Goal: Task Accomplishment & Management: Manage account settings

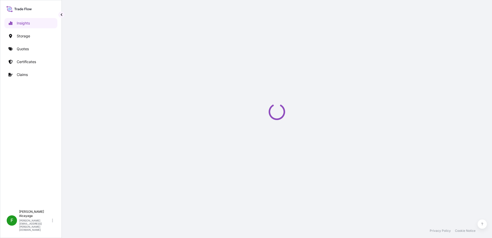
select select "2025"
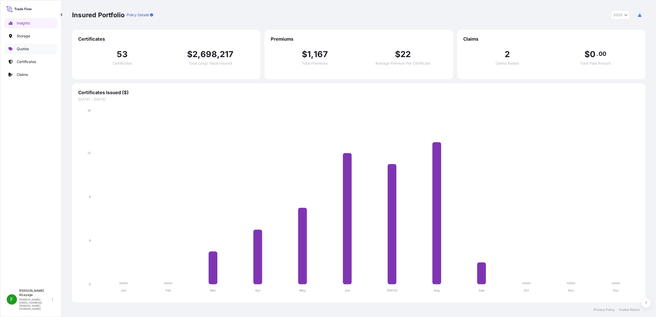
click at [46, 50] on link "Quotes" at bounding box center [30, 49] width 53 height 10
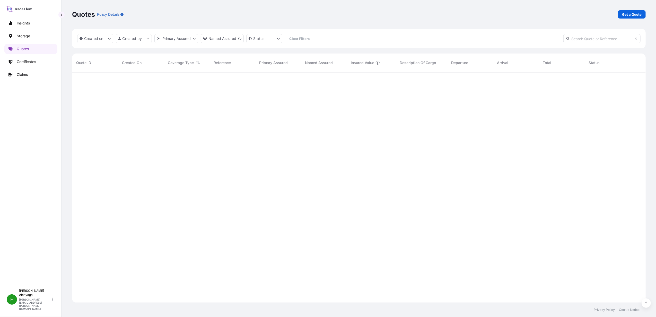
scroll to position [244, 569]
click at [25, 65] on link "Certificates" at bounding box center [30, 62] width 53 height 10
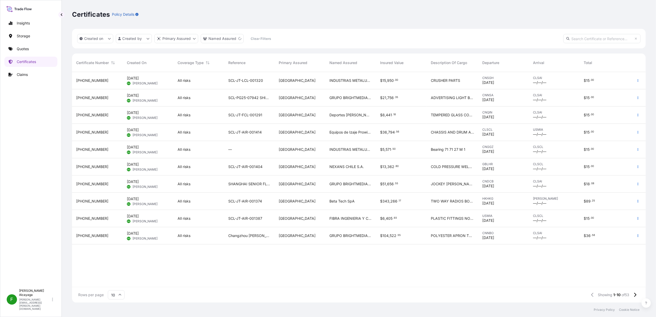
click at [269, 101] on div "SCL-PG25-07942 SHIPPER.: SHUN TAI" at bounding box center [249, 97] width 51 height 17
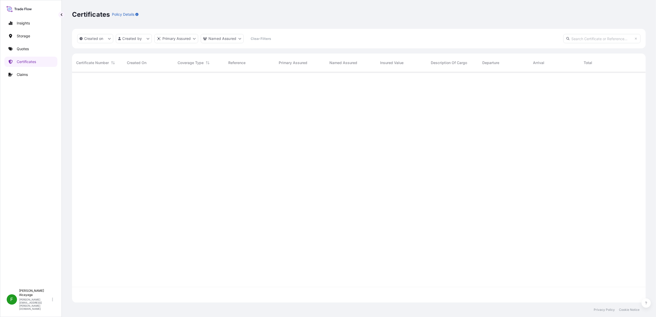
scroll to position [228, 569]
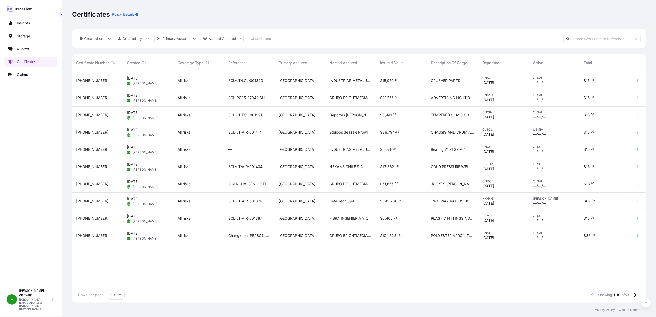
click at [492, 34] on input "text" at bounding box center [601, 38] width 77 height 9
paste input "SCL-PG25-07980"
type input "SCL-PG25-07980"
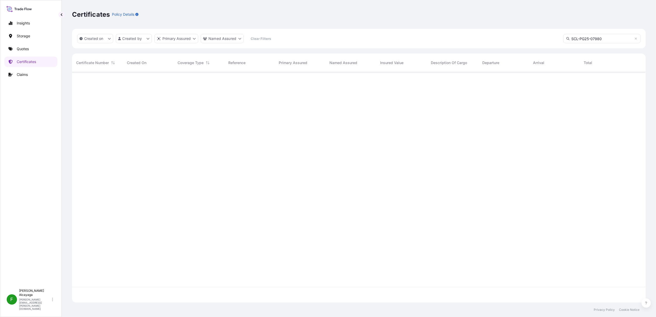
scroll to position [244, 569]
click at [492, 36] on input "SCL-PG25-07980" at bounding box center [601, 38] width 77 height 9
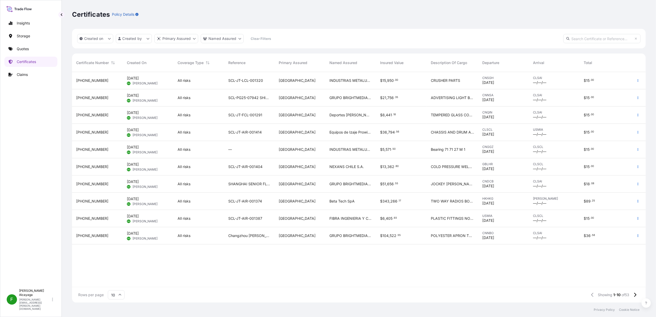
click at [175, 95] on div "All risks" at bounding box center [198, 97] width 51 height 17
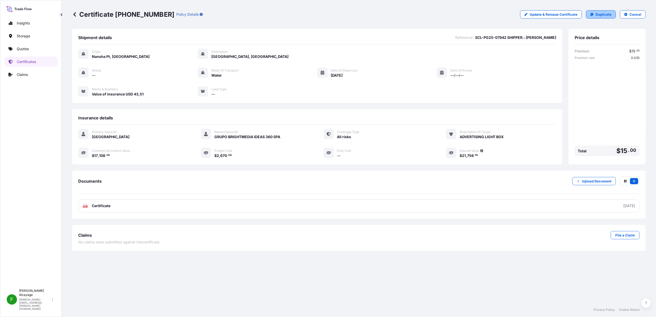
click at [492, 15] on p "Duplicate" at bounding box center [604, 14] width 16 height 5
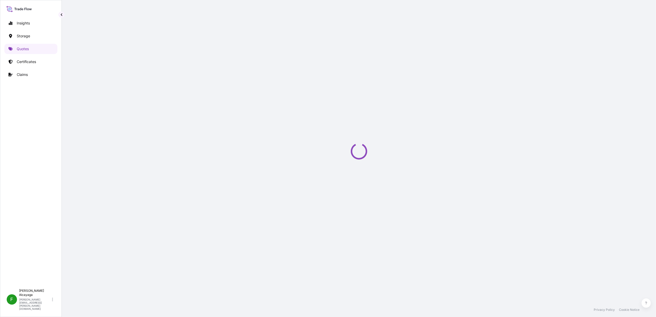
select select "Water"
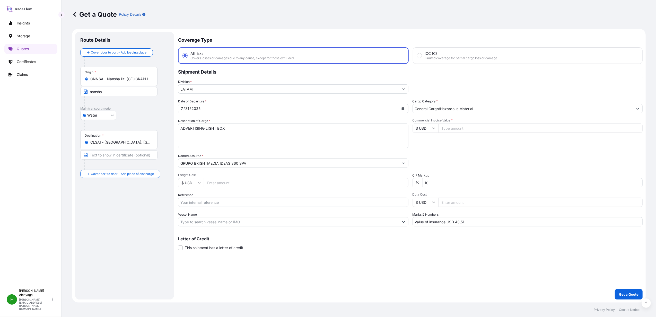
click at [456, 131] on input "Commercial Invoice Value *" at bounding box center [540, 128] width 205 height 9
click at [239, 181] on input "Freight Cost" at bounding box center [306, 182] width 205 height 9
paste input "3.65000"
type input "3.65000"
type input "3650"
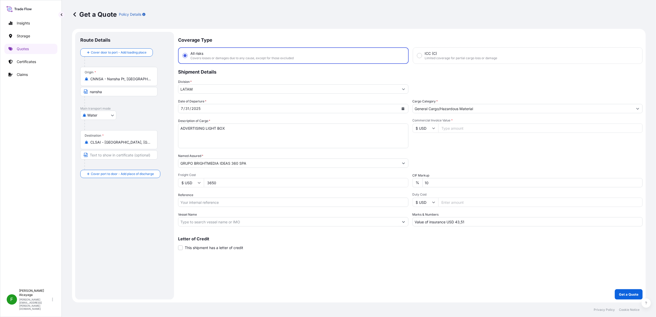
click at [186, 110] on div "31" at bounding box center [187, 109] width 5 height 6
click at [403, 109] on icon "Calendar" at bounding box center [403, 108] width 3 height 3
click at [245, 122] on icon "Next" at bounding box center [243, 122] width 3 height 3
click at [235, 183] on div "29" at bounding box center [235, 180] width 9 height 9
click at [211, 217] on input "Vessel Name" at bounding box center [288, 221] width 221 height 9
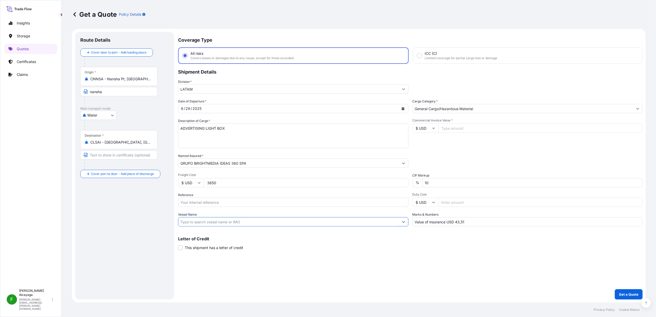
paste input "APL CHARLESTON ( 0MHRVE1MA)"
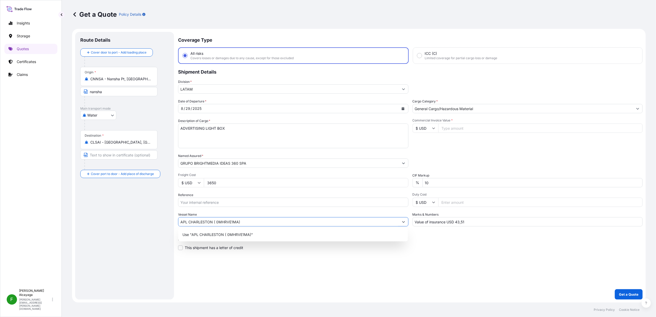
drag, startPoint x: 213, startPoint y: 221, endPoint x: 256, endPoint y: 217, distance: 42.4
click at [256, 217] on input "APL CHARLESTON ( 0MHRVE1MA)" at bounding box center [288, 221] width 221 height 9
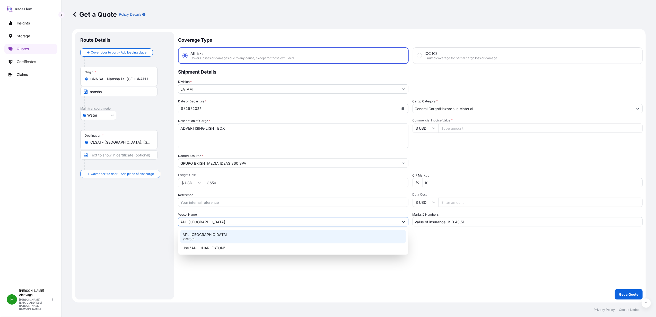
click at [230, 238] on div "APL CHARLESTON 9597551" at bounding box center [292, 236] width 225 height 13
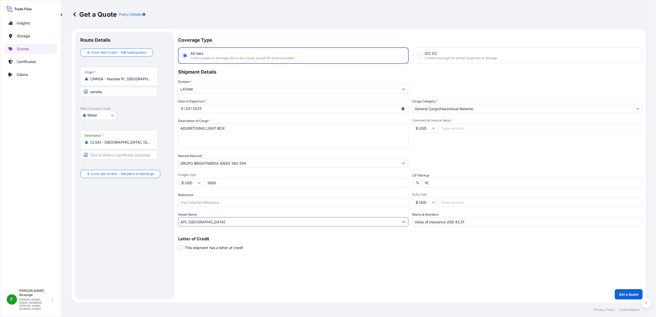
type input "APL CHARLESTON"
click at [447, 130] on input "Commercial Invoice Value *" at bounding box center [540, 128] width 205 height 9
type input "27996"
type input "27996.4"
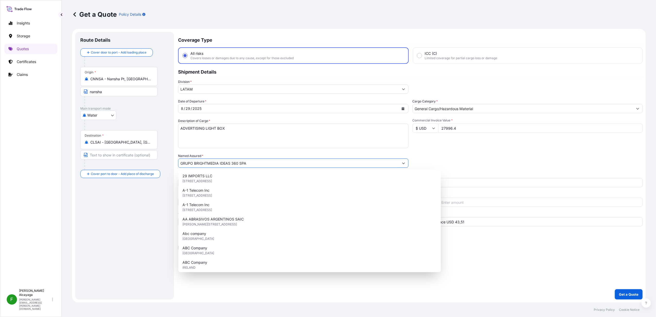
click at [448, 166] on div "Packing Category Type to search a container mode Please select a primary mode o…" at bounding box center [528, 160] width 230 height 14
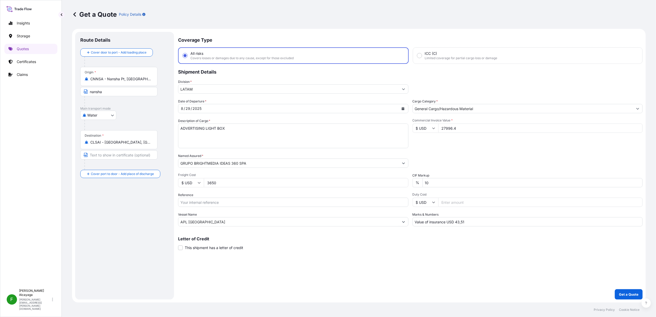
click at [149, 77] on input "CNNSA - Nansha Pt, China" at bounding box center [120, 78] width 61 height 5
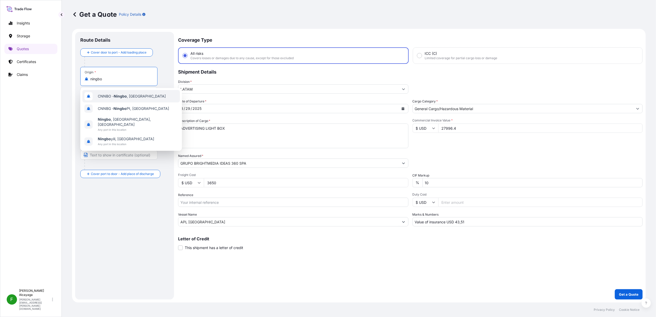
click at [142, 95] on div "CNNBO - Ningbo , China" at bounding box center [131, 96] width 98 height 12
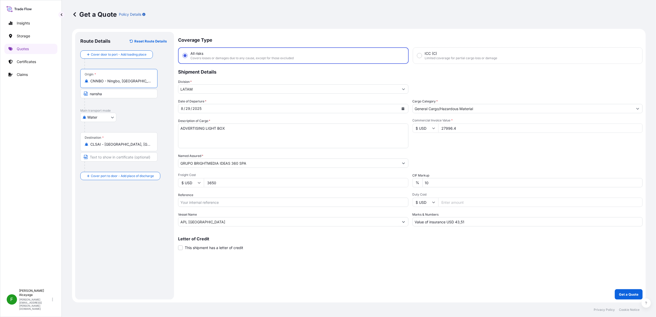
type input "CNNBO - Ningbo, China"
click at [204, 201] on input "Reference" at bounding box center [293, 202] width 230 height 9
paste input "SCL-PG25-07980"
click at [261, 202] on input "SCL-PG25-07980" at bounding box center [293, 202] width 230 height 9
paste input "Shipper.: Favorever - Dexing"
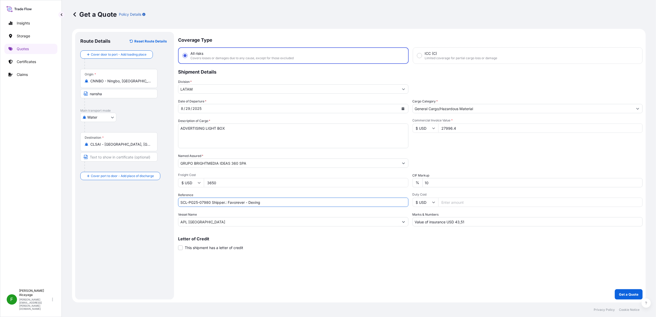
type input "SCL-PG25-07980 Shipper.: Favorever - Dexing"
drag, startPoint x: 350, startPoint y: 251, endPoint x: 481, endPoint y: 272, distance: 132.1
click at [351, 238] on div "Coverage Type All risks Covers losses or damages due to any cause, except for t…" at bounding box center [410, 166] width 465 height 268
click at [492, 238] on p "Get a Quote" at bounding box center [629, 294] width 20 height 5
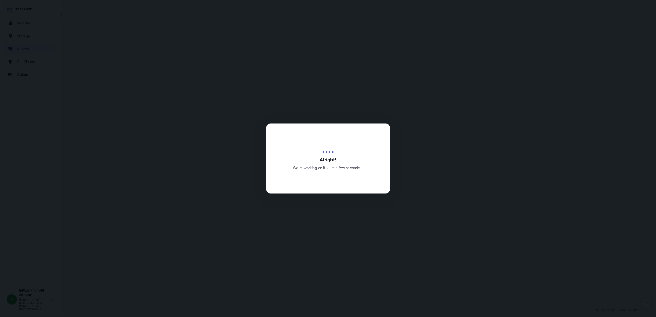
select select "Water"
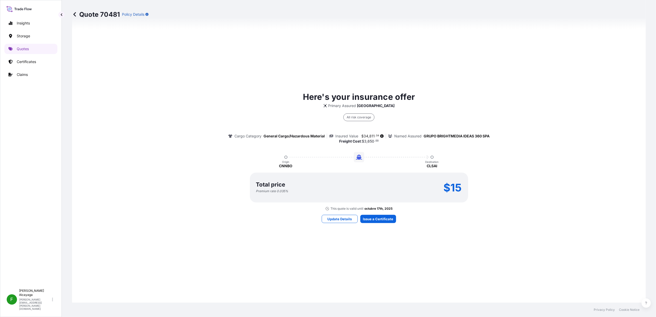
scroll to position [316, 0]
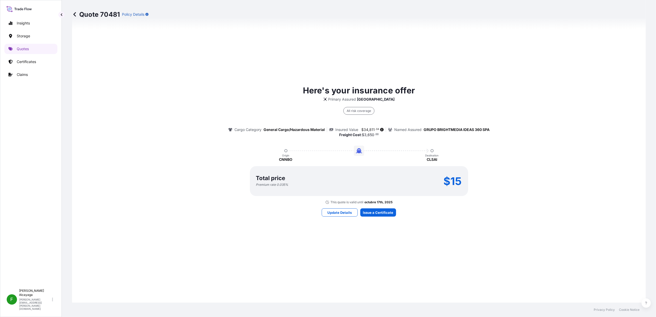
click at [152, 137] on div "Here's your insurance offer Primary Assured Chile All risk coverage Cargo Categ…" at bounding box center [358, 144] width 559 height 120
click at [366, 126] on div "All risk coverage Cargo Category General Cargo/Hazardous Material Insured Value…" at bounding box center [358, 120] width 261 height 36
click at [366, 127] on div "All risk coverage Cargo Category General Cargo/Hazardous Material Insured Value…" at bounding box center [358, 120] width 261 height 36
drag, startPoint x: 366, startPoint y: 127, endPoint x: 358, endPoint y: 132, distance: 10.1
click at [358, 132] on p "Freight Cost : $ 3 , 650 . 00" at bounding box center [358, 134] width 39 height 5
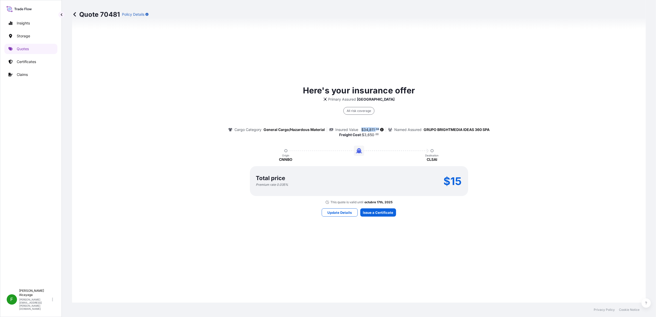
drag, startPoint x: 361, startPoint y: 128, endPoint x: 375, endPoint y: 128, distance: 14.7
click at [375, 128] on span "$ 34 , 811 . 04" at bounding box center [370, 130] width 18 height 4
copy span "$ 34 , 811 . 04"
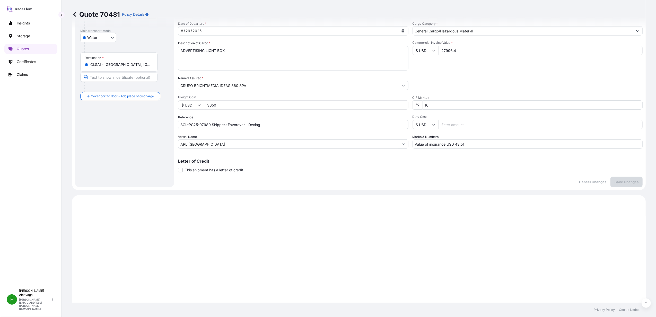
scroll to position [75, 0]
click at [459, 143] on input "Value of insurance USD 43,51" at bounding box center [528, 146] width 230 height 9
paste input "69,62208"
type input "Value of insurance USD 69,62208"
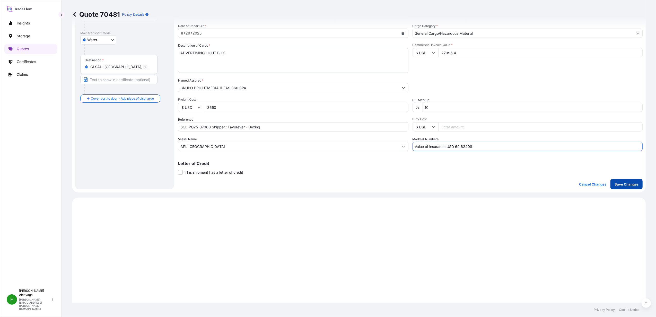
click at [492, 185] on p "Save Changes" at bounding box center [627, 184] width 24 height 5
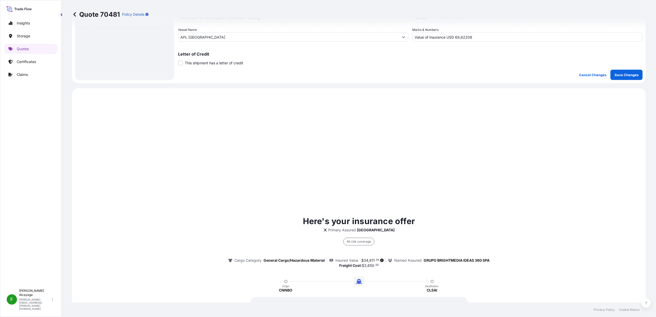
scroll to position [247, 0]
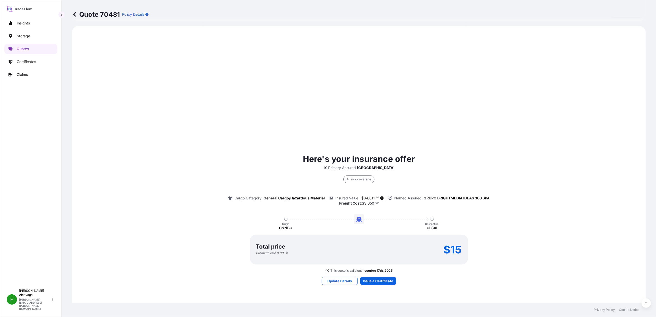
select select "Water"
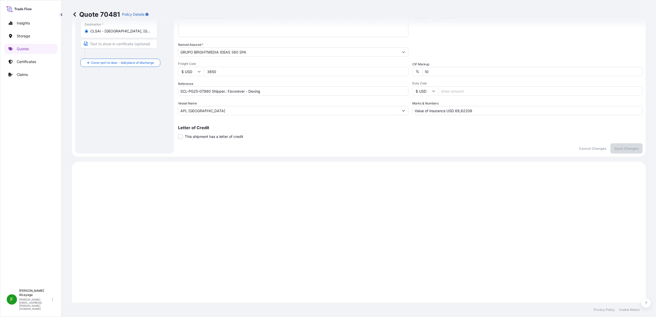
scroll to position [110, 0]
drag, startPoint x: 212, startPoint y: 91, endPoint x: 163, endPoint y: 95, distance: 49.1
click at [163, 95] on form "Route Details Cover door to port - Add loading place Place of loading Road / In…" at bounding box center [359, 38] width 574 height 239
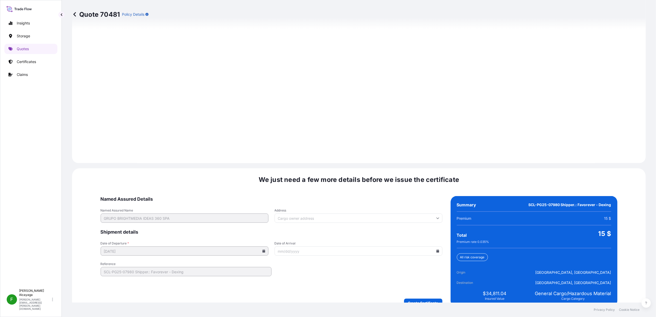
scroll to position [659, 0]
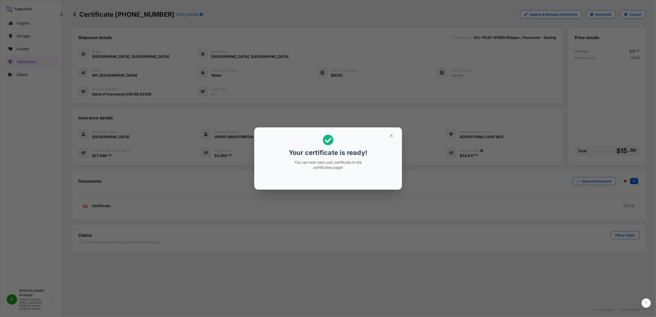
click at [247, 226] on div "Your certificate is ready! You can now view your certificate in the certificate…" at bounding box center [328, 158] width 656 height 317
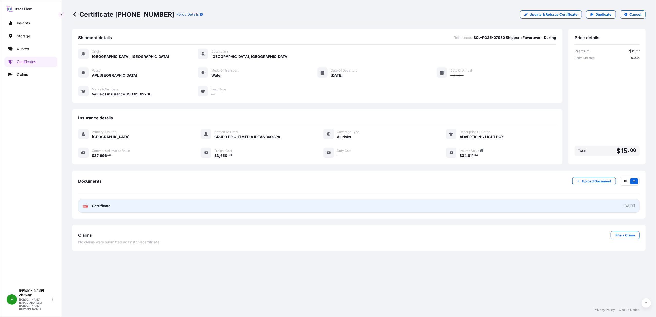
click at [492, 204] on link "PDF Certificate 2025-09-17" at bounding box center [358, 205] width 561 height 13
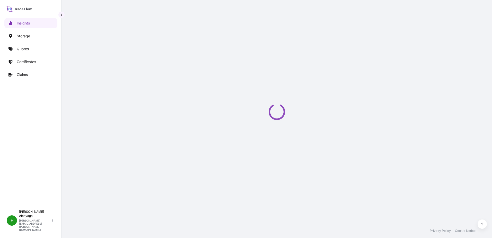
select select "2025"
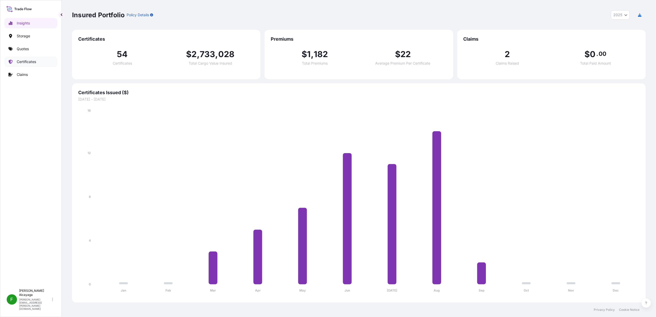
click at [22, 62] on p "Certificates" at bounding box center [26, 61] width 19 height 5
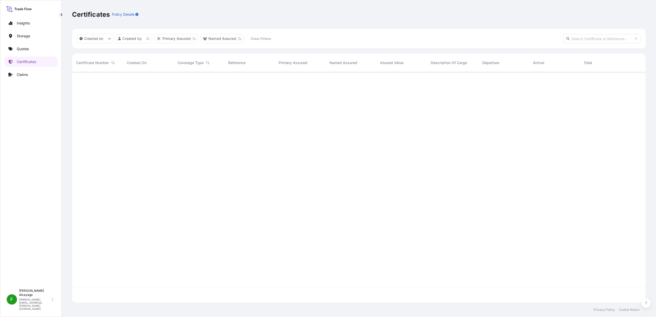
scroll to position [228, 569]
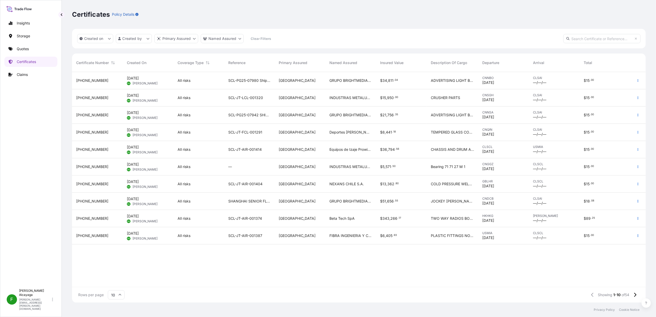
click at [341, 84] on div "GRUPO BRIGHTMEDIA IDEAS 360 SPA" at bounding box center [350, 80] width 51 height 17
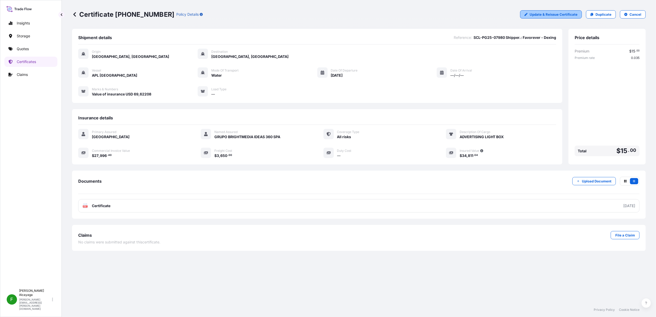
click at [492, 16] on p "Update & Reissue Certificate" at bounding box center [554, 14] width 48 height 5
select select "Water"
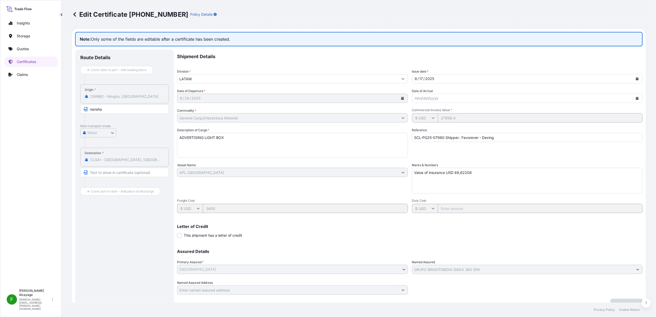
click at [291, 142] on textarea "ADVERTISING LIGHT BOX" at bounding box center [292, 145] width 231 height 25
paste textarea "NOTE BOOK BIG BAG SIMPLE BAG DOUBLE SIDE APRON COIN TRAX COOLER BOX"
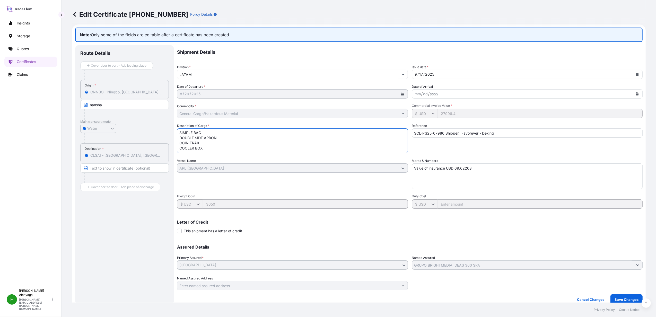
scroll to position [9, 0]
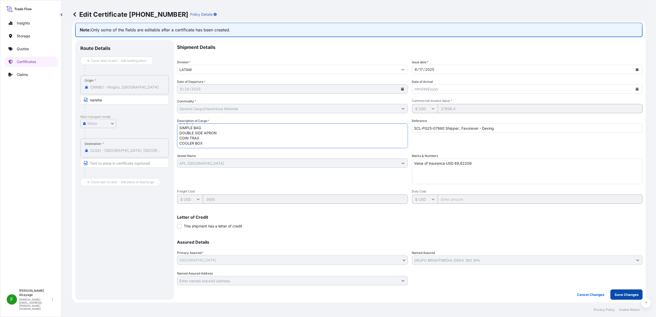
type textarea "NOTE BOOK BIG BAG SIMPLE BAG DOUBLE SIDE APRON COIN TRAX COOLER BOX"
click at [492, 238] on p "Save Changes" at bounding box center [627, 294] width 24 height 5
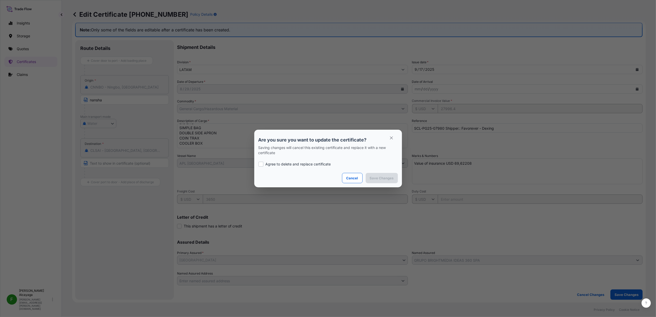
click at [309, 163] on p "Agree to delete and replace certificate" at bounding box center [298, 164] width 65 height 5
checkbox input "true"
click at [370, 173] on button "Save Changes" at bounding box center [382, 178] width 32 height 10
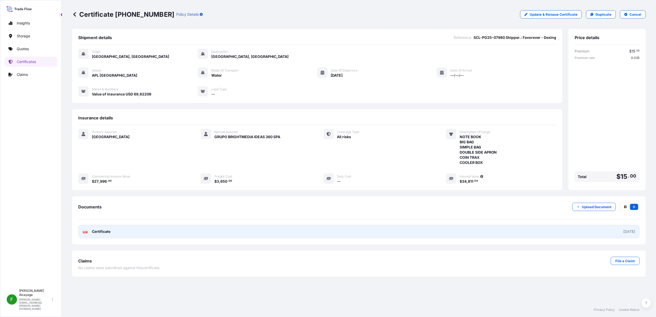
click at [471, 235] on link "PDF Certificate 2025-09-17" at bounding box center [358, 231] width 561 height 13
